Goal: Find specific page/section: Find specific page/section

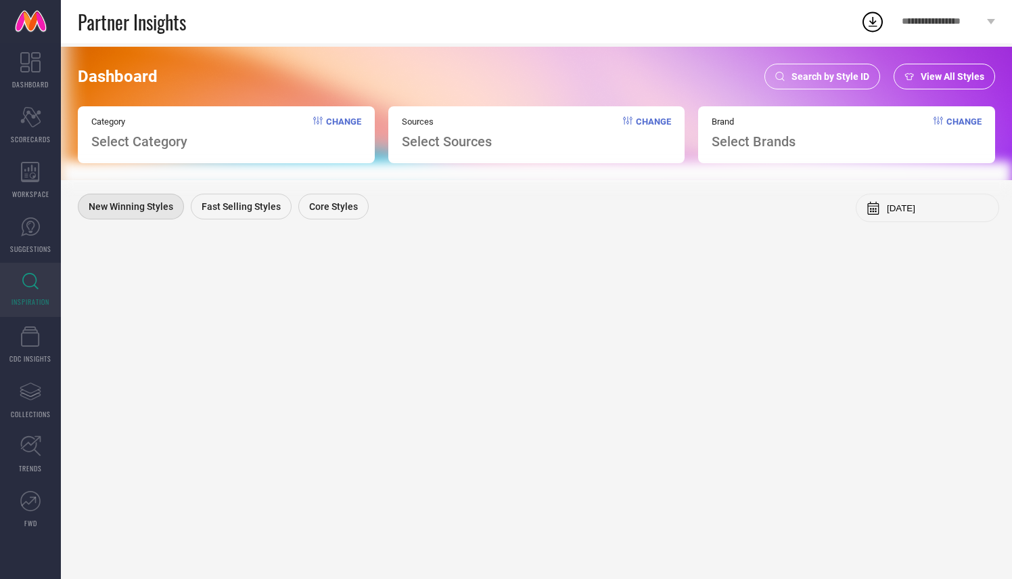
click at [848, 81] on span "Search by Style ID" at bounding box center [831, 76] width 78 height 11
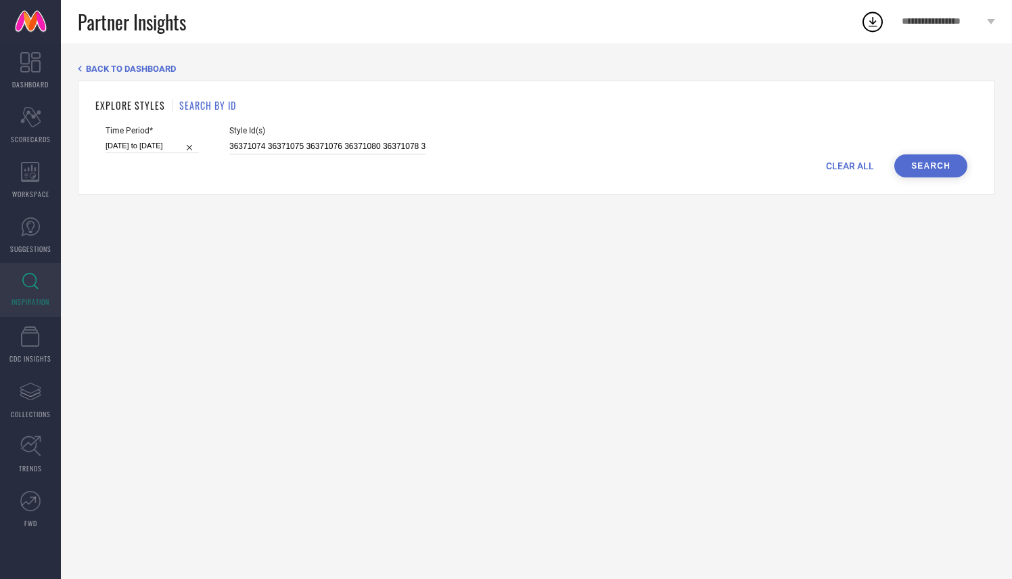
click at [229, 145] on input "36371074 36371075 36371076 36371080 36371078 36371084 36371085 36371079 3637107…" at bounding box center [327, 147] width 196 height 16
paste input "29068678"
type input "29068678"
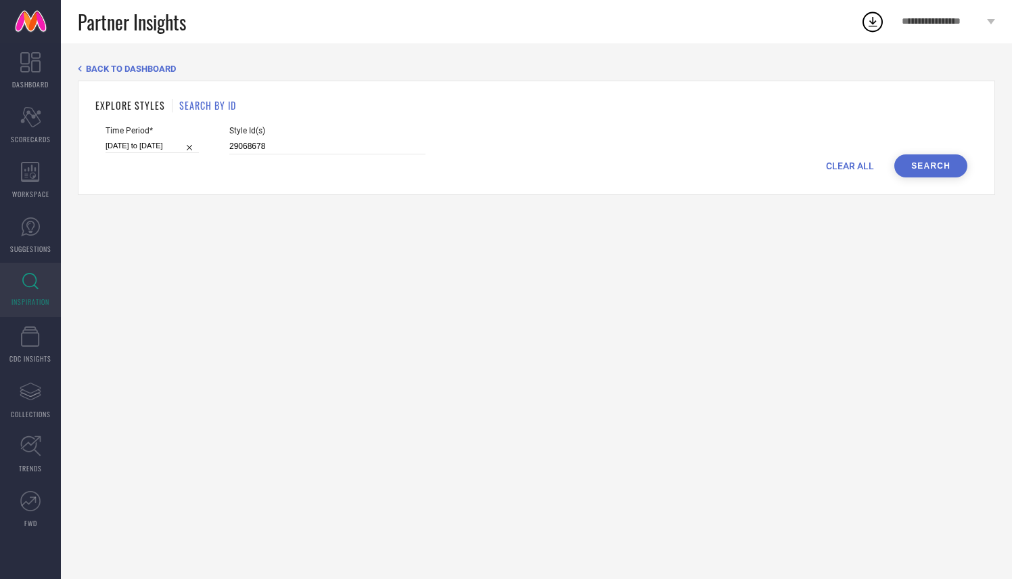
click at [920, 161] on button "Search" at bounding box center [931, 165] width 73 height 23
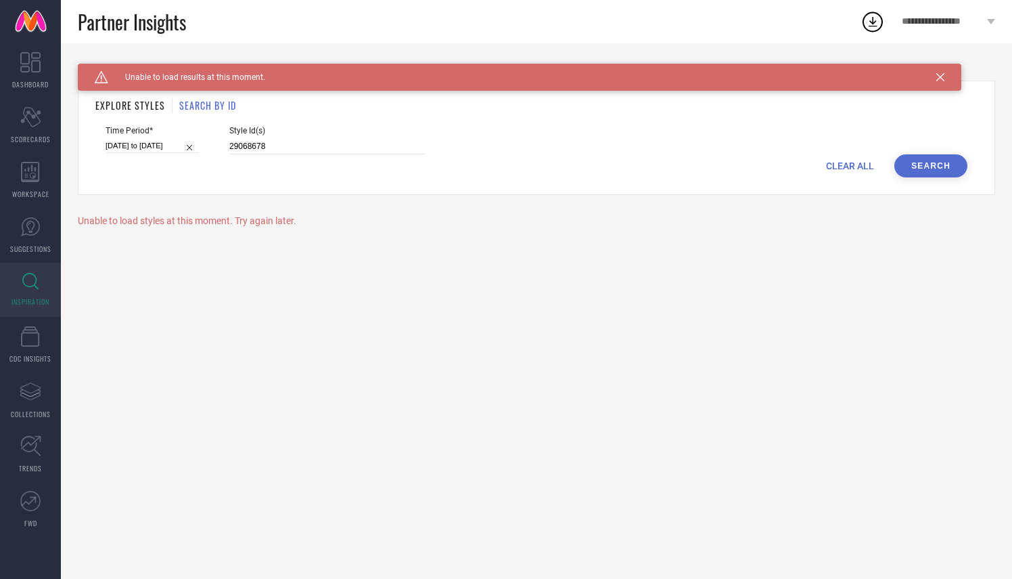
select select "2"
select select "2025"
select select "3"
select select "2025"
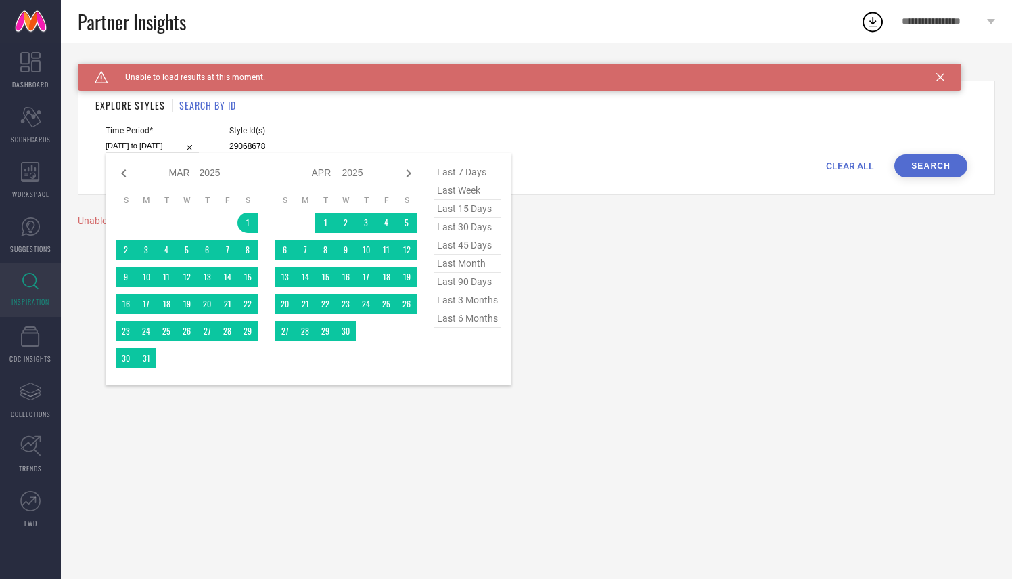
click at [149, 139] on input "[DATE] to [DATE]" at bounding box center [152, 146] width 93 height 14
click at [470, 321] on span "last 6 months" at bounding box center [468, 318] width 68 height 18
type input "[DATE] to [DATE]"
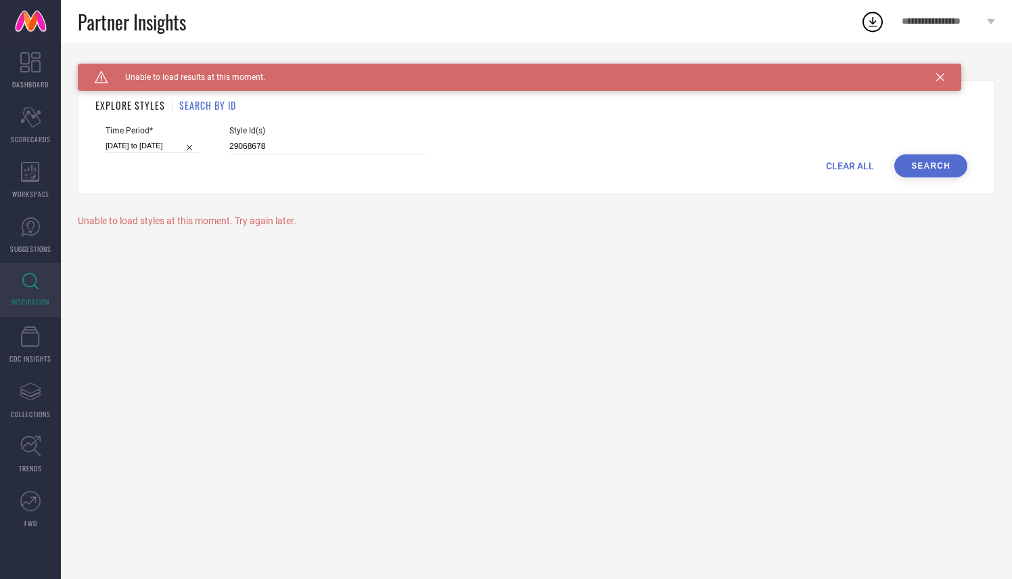
click at [929, 158] on button "Search" at bounding box center [931, 165] width 73 height 23
click at [286, 150] on input "29068678" at bounding box center [327, 147] width 196 height 16
click at [933, 169] on button "Search" at bounding box center [931, 165] width 73 height 23
click at [943, 73] on icon at bounding box center [941, 77] width 8 height 8
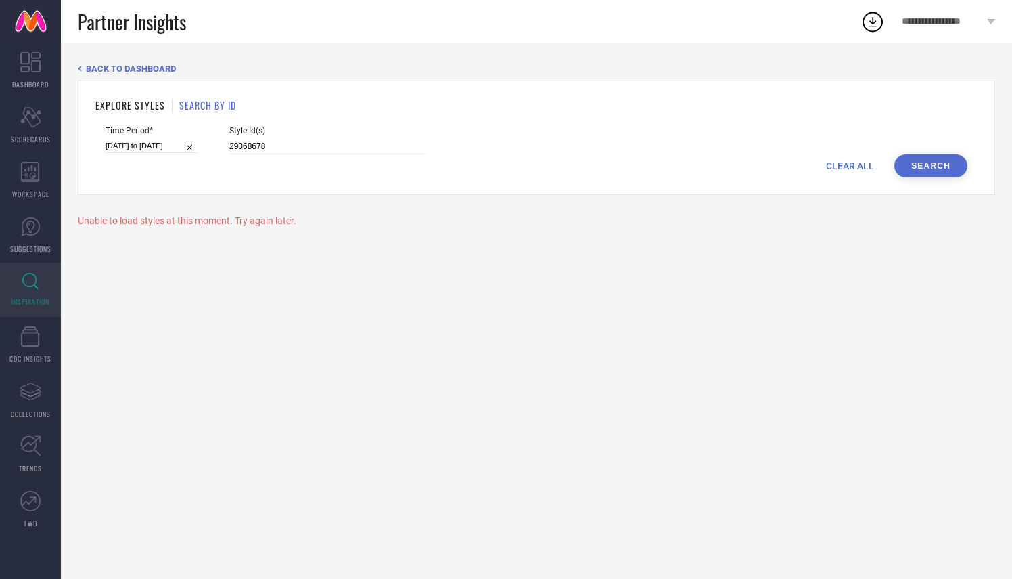
click at [925, 166] on button "Search" at bounding box center [931, 165] width 73 height 23
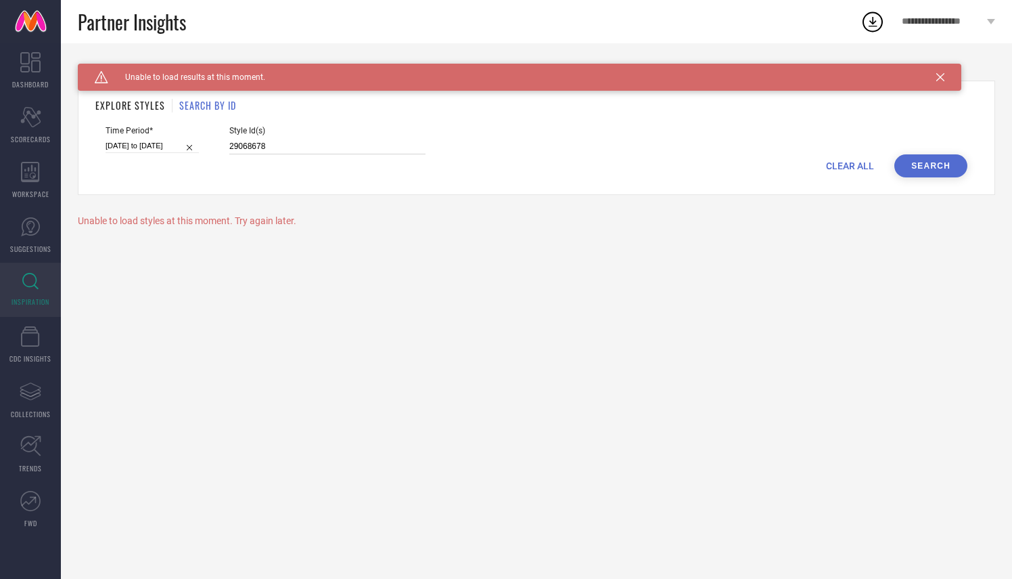
click at [242, 145] on input "29068678" at bounding box center [327, 147] width 196 height 16
click at [927, 164] on button "Search" at bounding box center [931, 165] width 73 height 23
click at [151, 145] on input "[DATE] to [DATE]" at bounding box center [152, 146] width 93 height 14
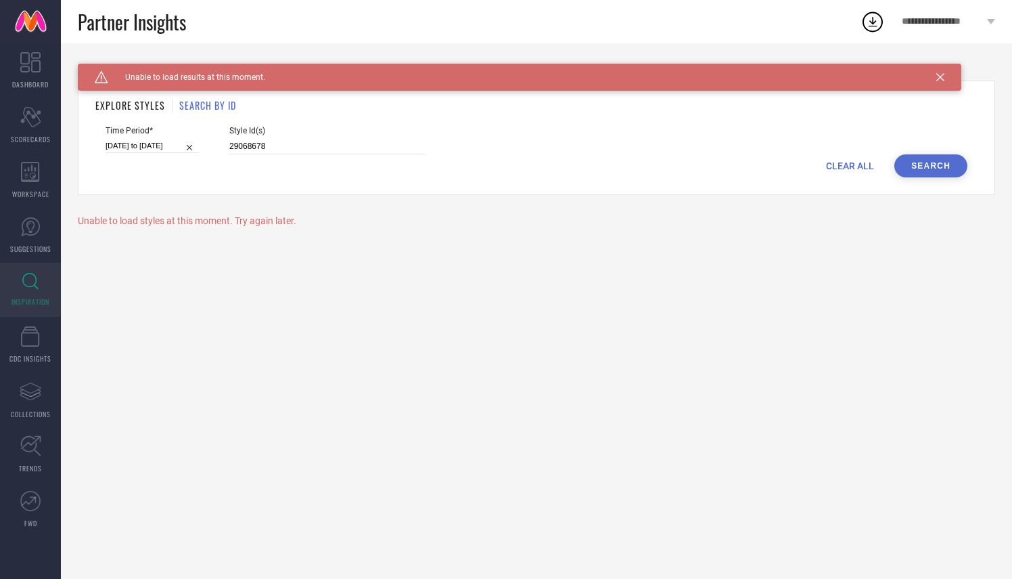
select select "3"
select select "2025"
select select "4"
select select "2025"
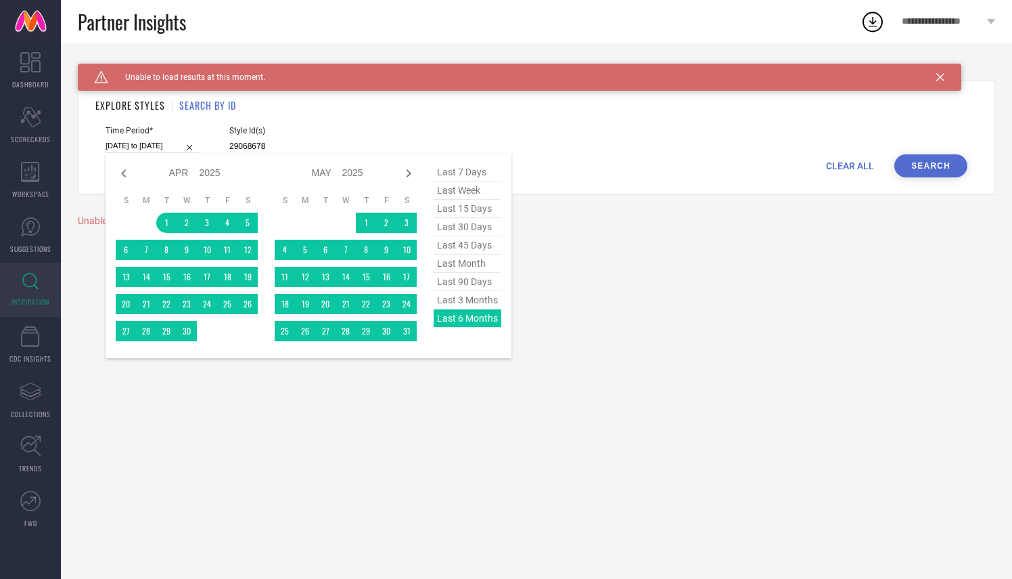
click at [479, 303] on span "last 3 months" at bounding box center [468, 300] width 68 height 18
type input "[DATE] to [DATE]"
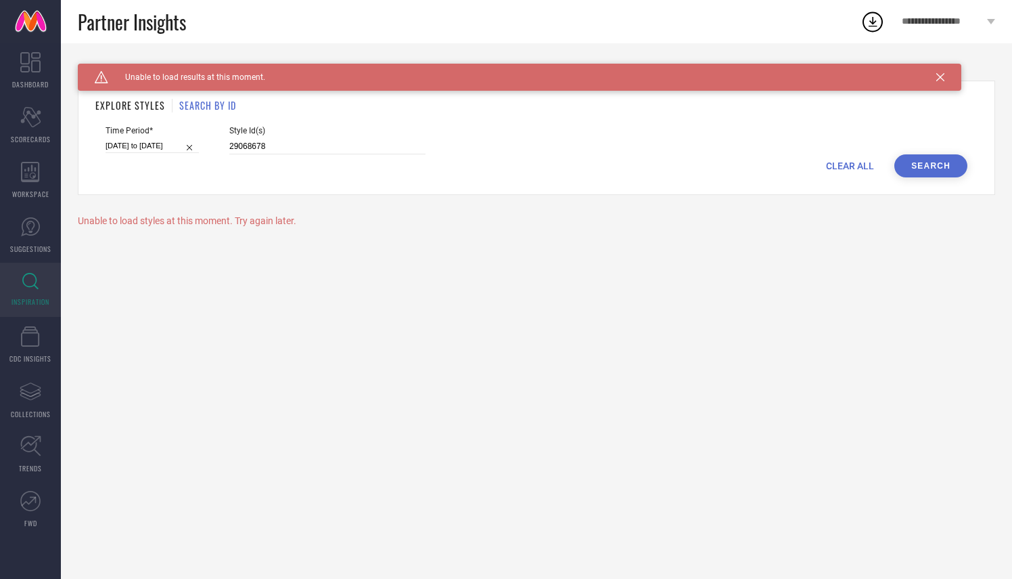
click at [936, 166] on button "Search" at bounding box center [931, 165] width 73 height 23
